Goal: Task Accomplishment & Management: Manage account settings

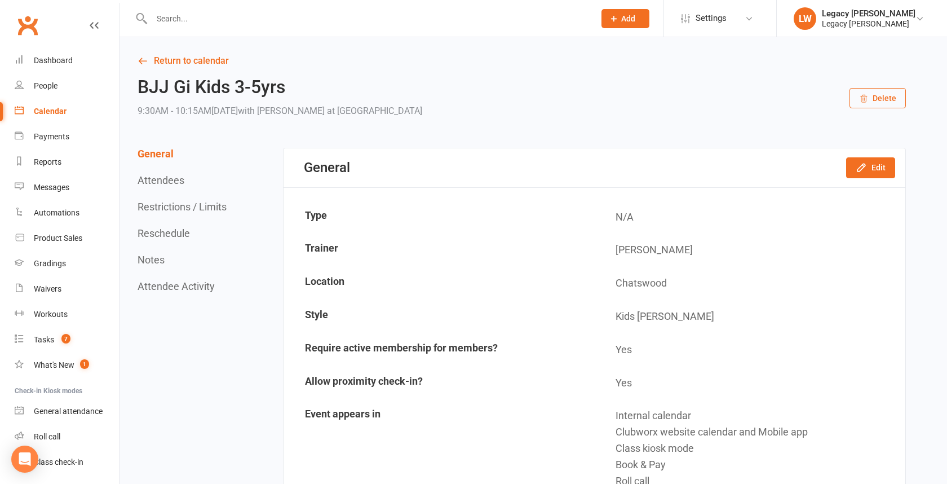
click at [237, 8] on div at bounding box center [361, 18] width 452 height 37
click at [227, 19] on input "text" at bounding box center [367, 19] width 439 height 16
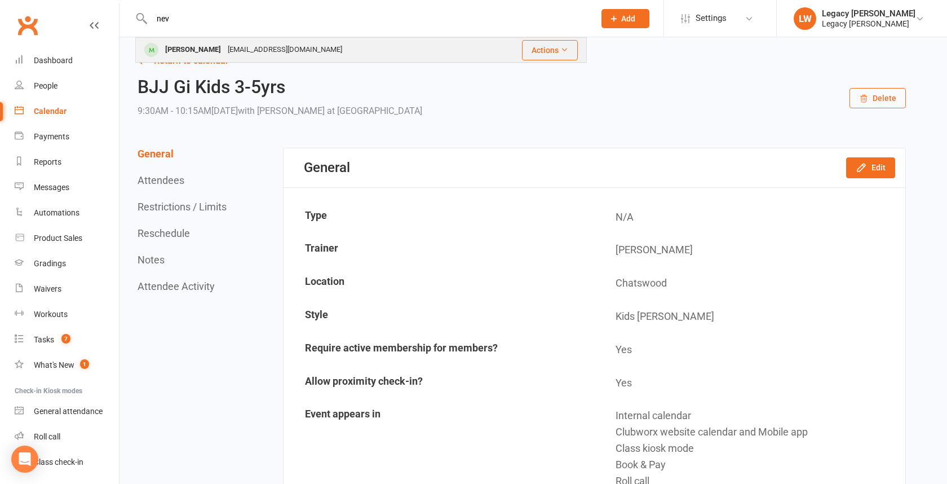
type input "nev"
click at [224, 47] on div "[EMAIL_ADDRESS][DOMAIN_NAME]" at bounding box center [284, 50] width 121 height 16
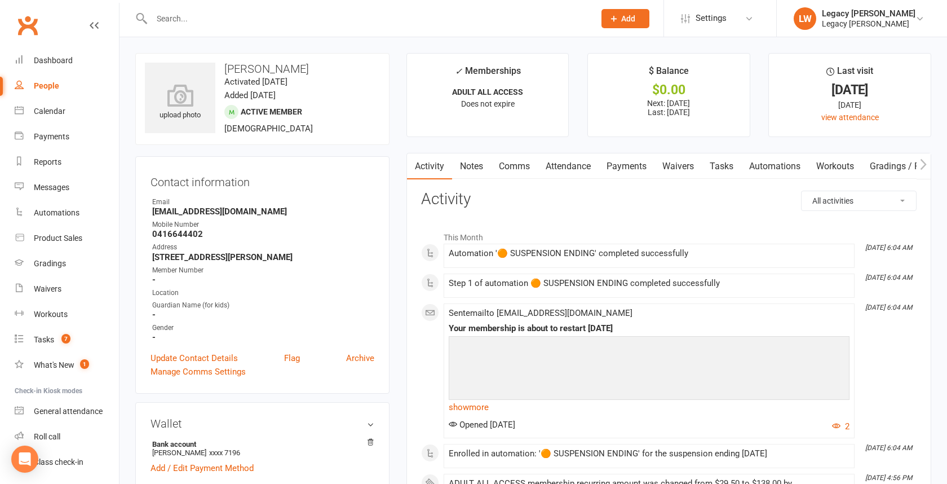
click at [621, 163] on link "Payments" at bounding box center [627, 166] width 56 height 26
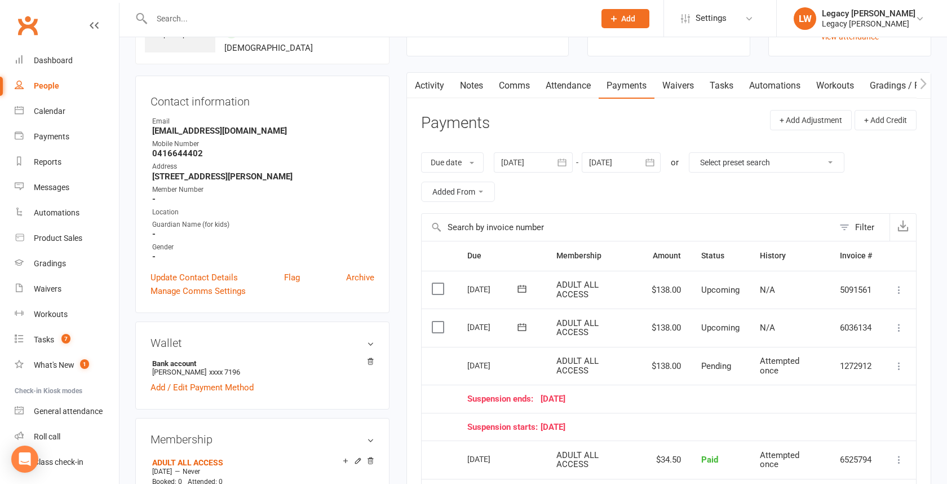
scroll to position [80, 0]
click at [552, 160] on div at bounding box center [533, 163] width 79 height 20
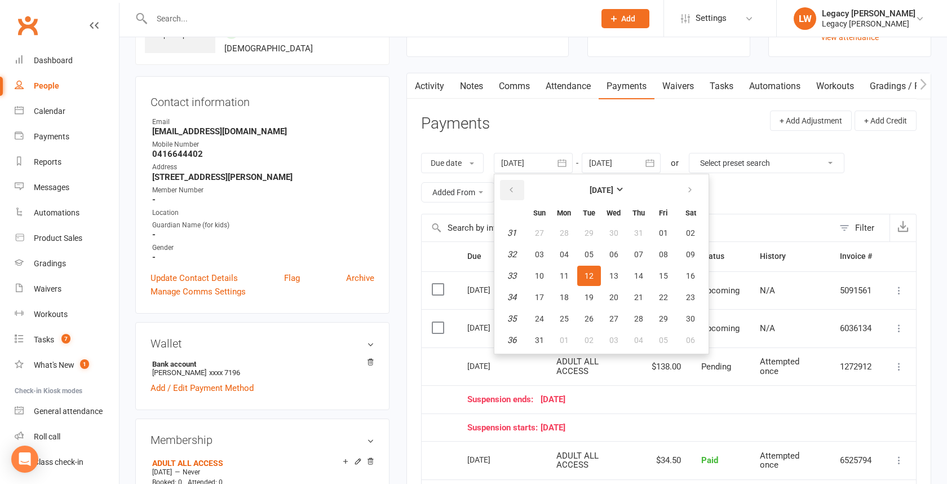
click at [517, 190] on button "button" at bounding box center [512, 190] width 24 height 20
click at [516, 194] on button "button" at bounding box center [512, 190] width 24 height 20
click at [644, 238] on button "01" at bounding box center [639, 233] width 24 height 20
type input "[DATE]"
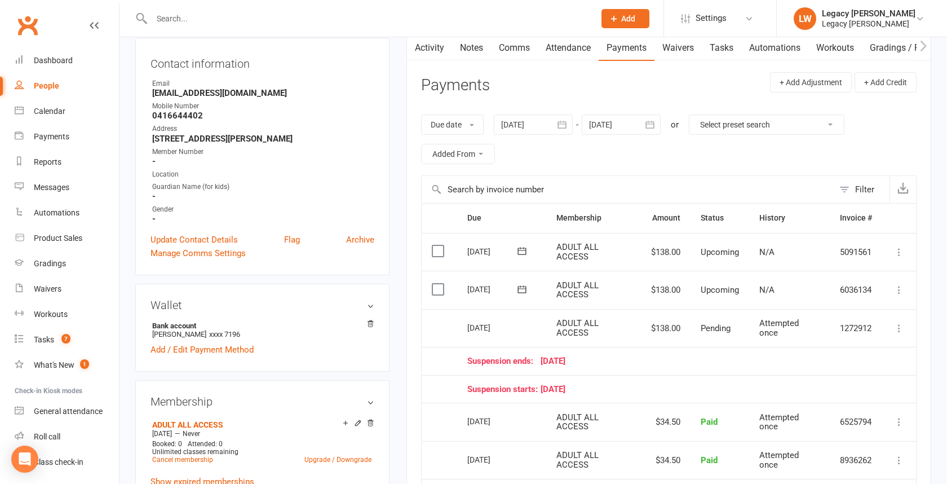
scroll to position [106, 0]
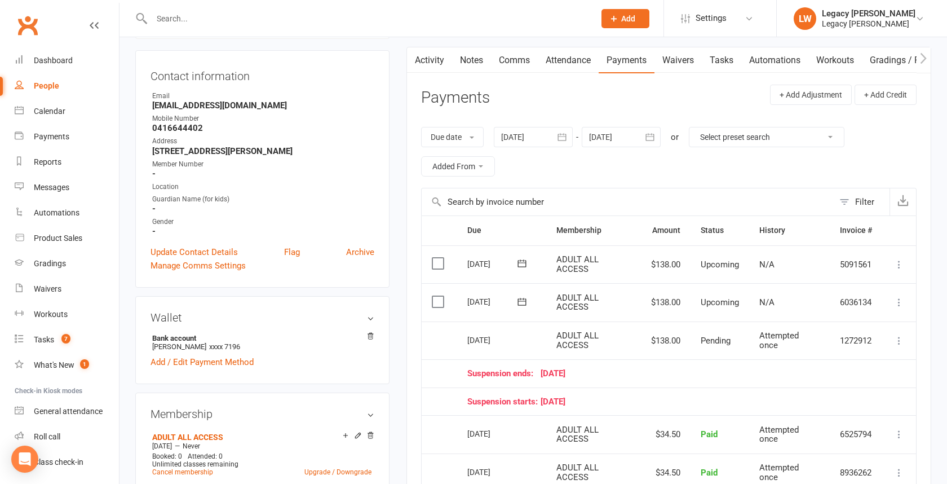
click at [653, 135] on icon "button" at bounding box center [650, 136] width 8 height 7
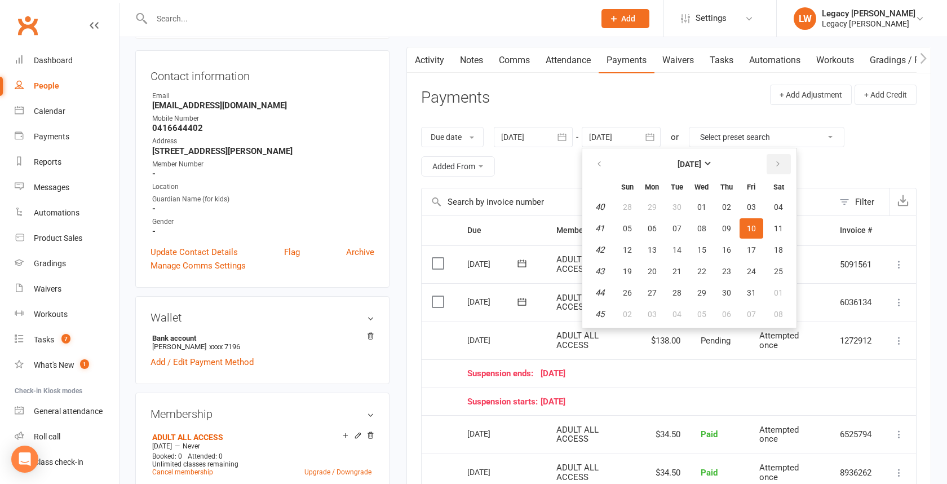
click at [780, 163] on button "button" at bounding box center [779, 164] width 24 height 20
click at [595, 163] on button "button" at bounding box center [600, 164] width 24 height 20
click at [776, 311] on span "08" at bounding box center [778, 313] width 9 height 9
type input "[DATE]"
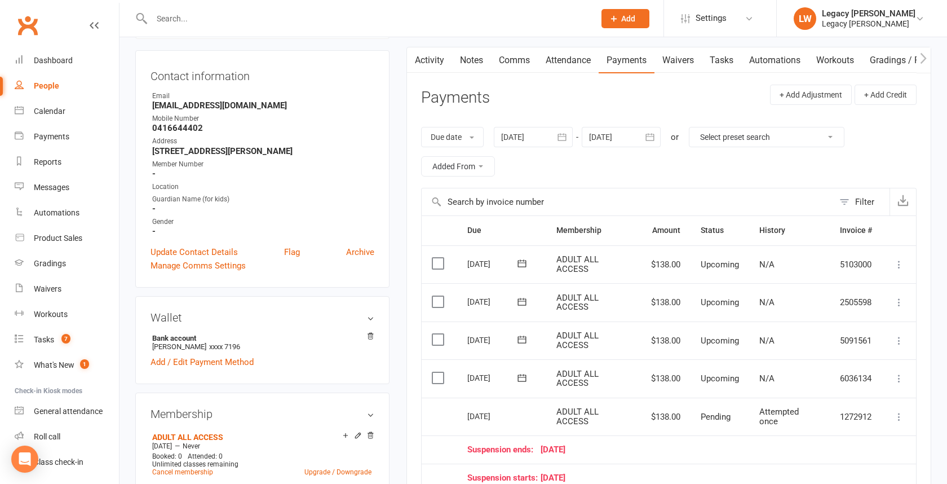
click at [903, 374] on icon at bounding box center [899, 378] width 11 height 11
click at [784, 462] on link "Skip" at bounding box center [838, 468] width 133 height 23
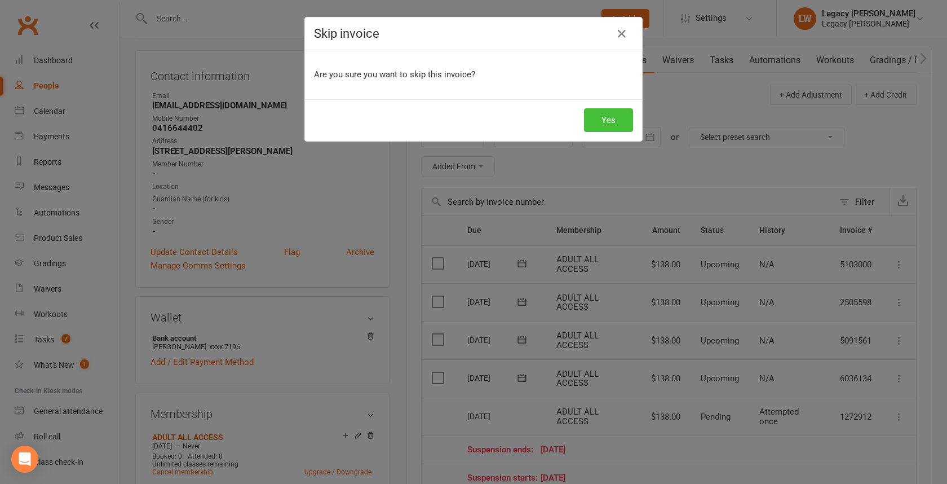
click at [602, 119] on button "Yes" at bounding box center [608, 120] width 49 height 24
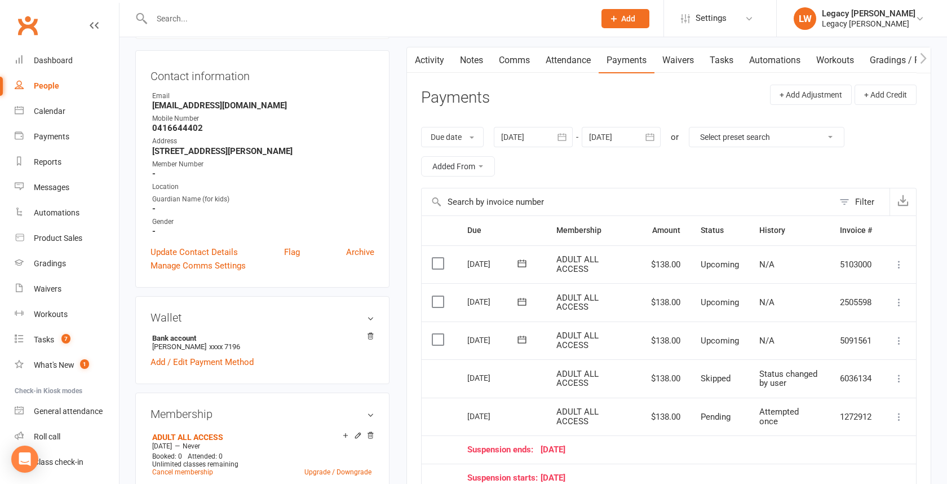
click at [903, 337] on icon at bounding box center [899, 340] width 11 height 11
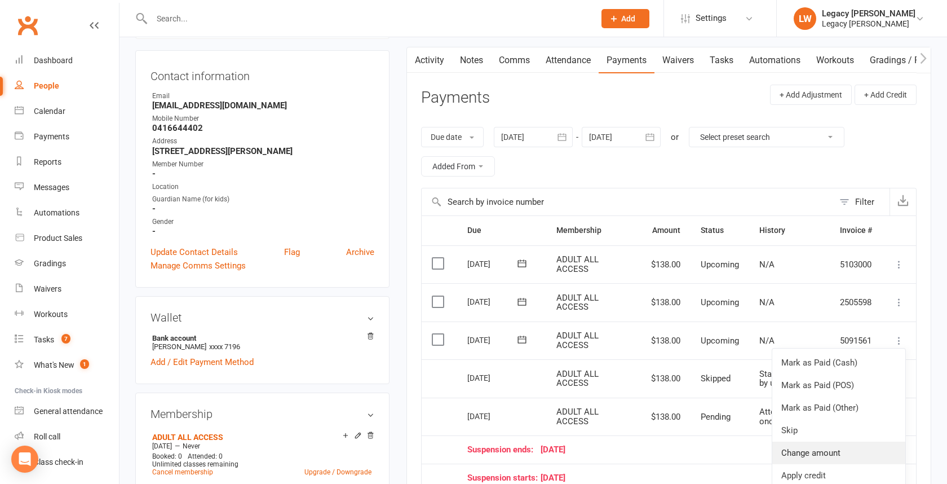
click at [855, 448] on link "Change amount" at bounding box center [838, 452] width 133 height 23
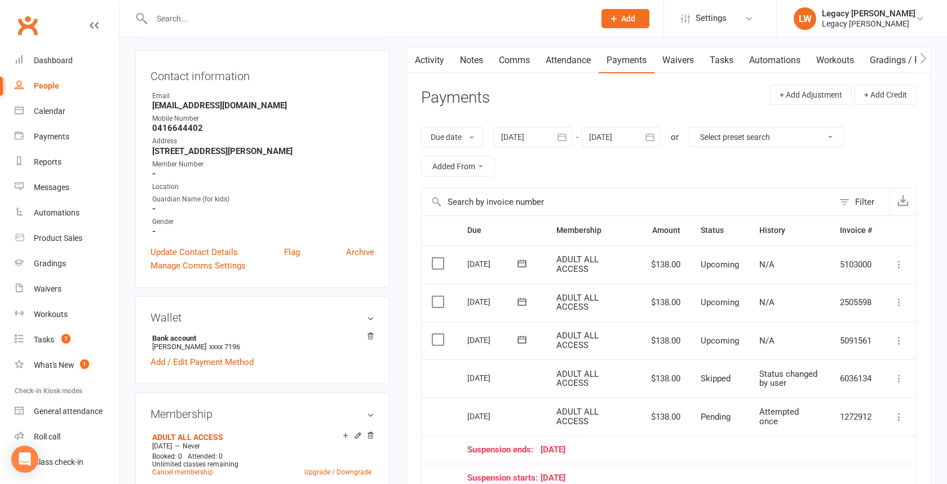
click at [896, 334] on button at bounding box center [899, 341] width 14 height 14
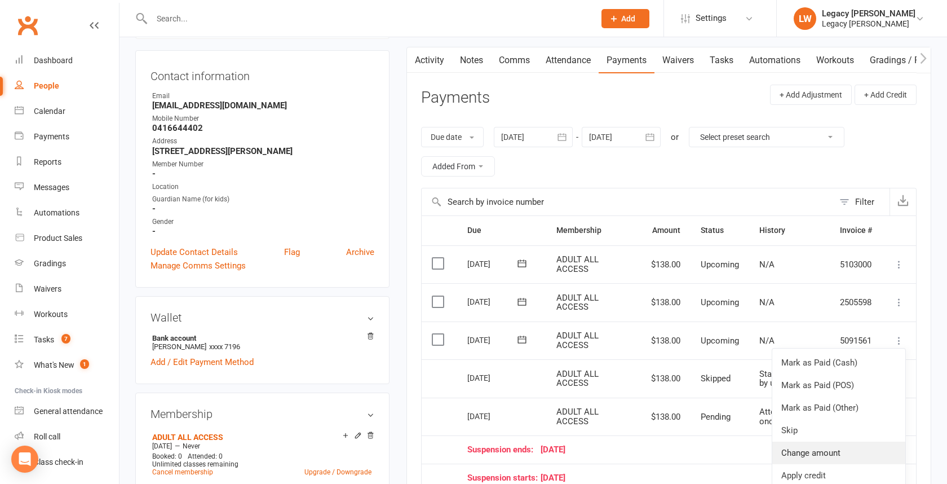
click at [835, 451] on link "Change amount" at bounding box center [838, 452] width 133 height 23
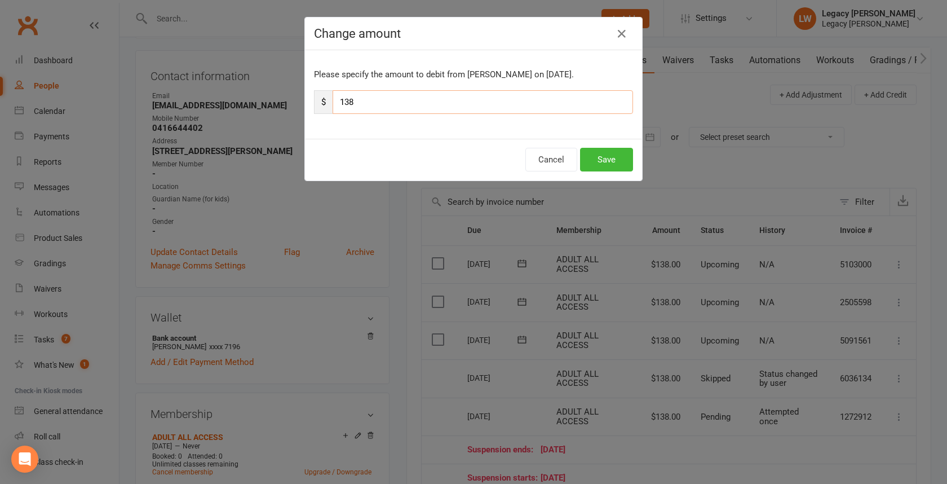
click at [451, 107] on input "138" at bounding box center [483, 102] width 300 height 24
type input "69"
click at [612, 162] on button "Save" at bounding box center [606, 160] width 53 height 24
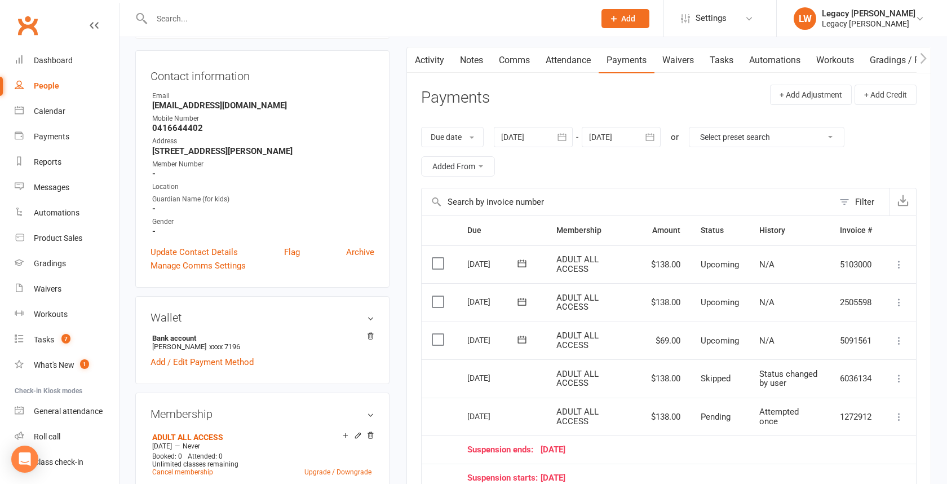
click at [901, 301] on icon at bounding box center [899, 302] width 11 height 11
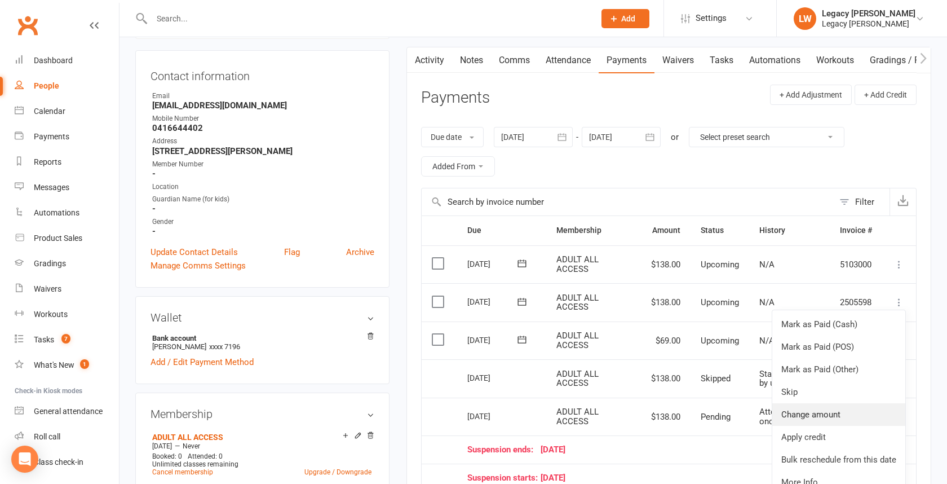
click at [834, 414] on link "Change amount" at bounding box center [838, 414] width 133 height 23
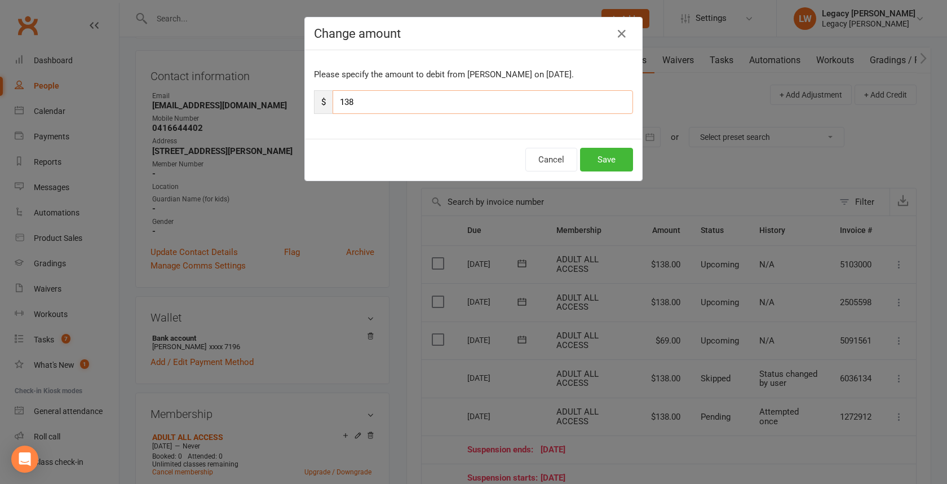
click at [430, 104] on input "138" at bounding box center [483, 102] width 300 height 24
type input "69"
click at [615, 154] on button "Save" at bounding box center [606, 160] width 53 height 24
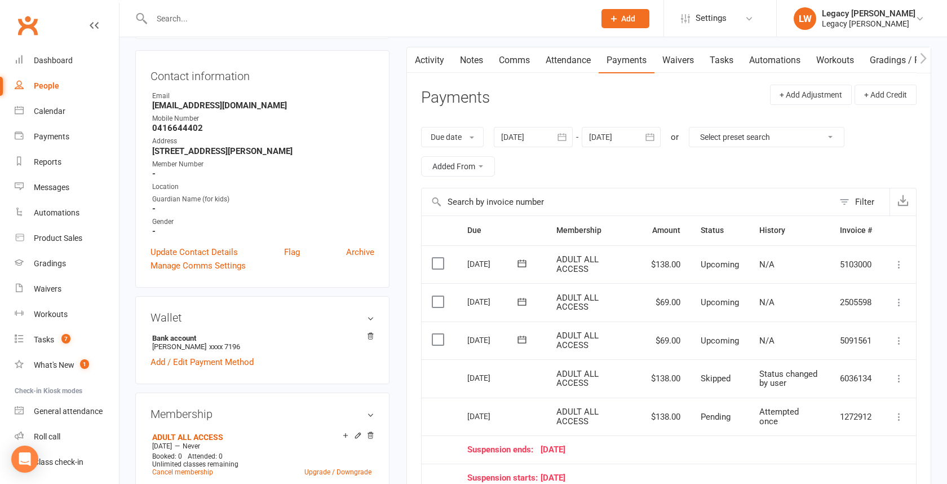
click at [276, 16] on input "text" at bounding box center [367, 19] width 439 height 16
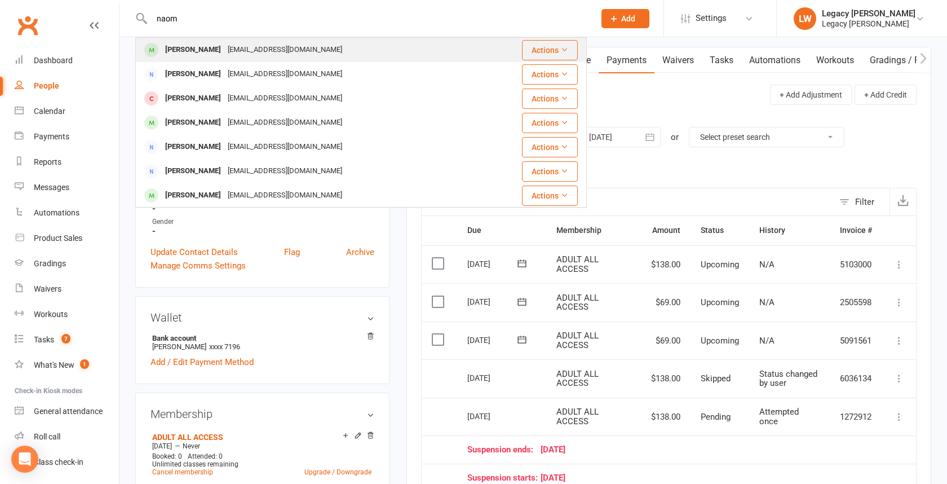
type input "naom"
click at [217, 49] on div "[PERSON_NAME]" at bounding box center [193, 50] width 63 height 16
